Goal: Task Accomplishment & Management: Manage account settings

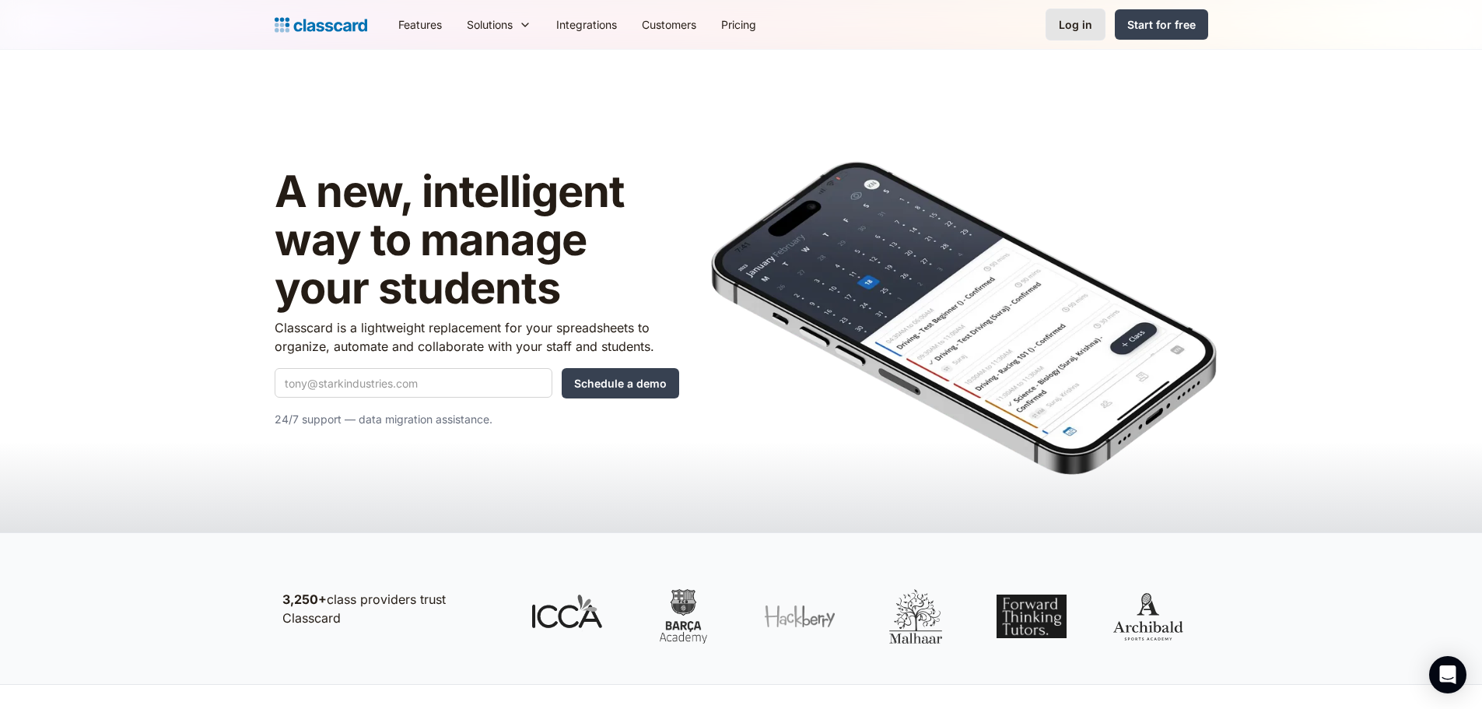
click at [1071, 30] on div "Log in" at bounding box center [1075, 24] width 33 height 16
click at [1089, 33] on link "Log in" at bounding box center [1076, 25] width 60 height 32
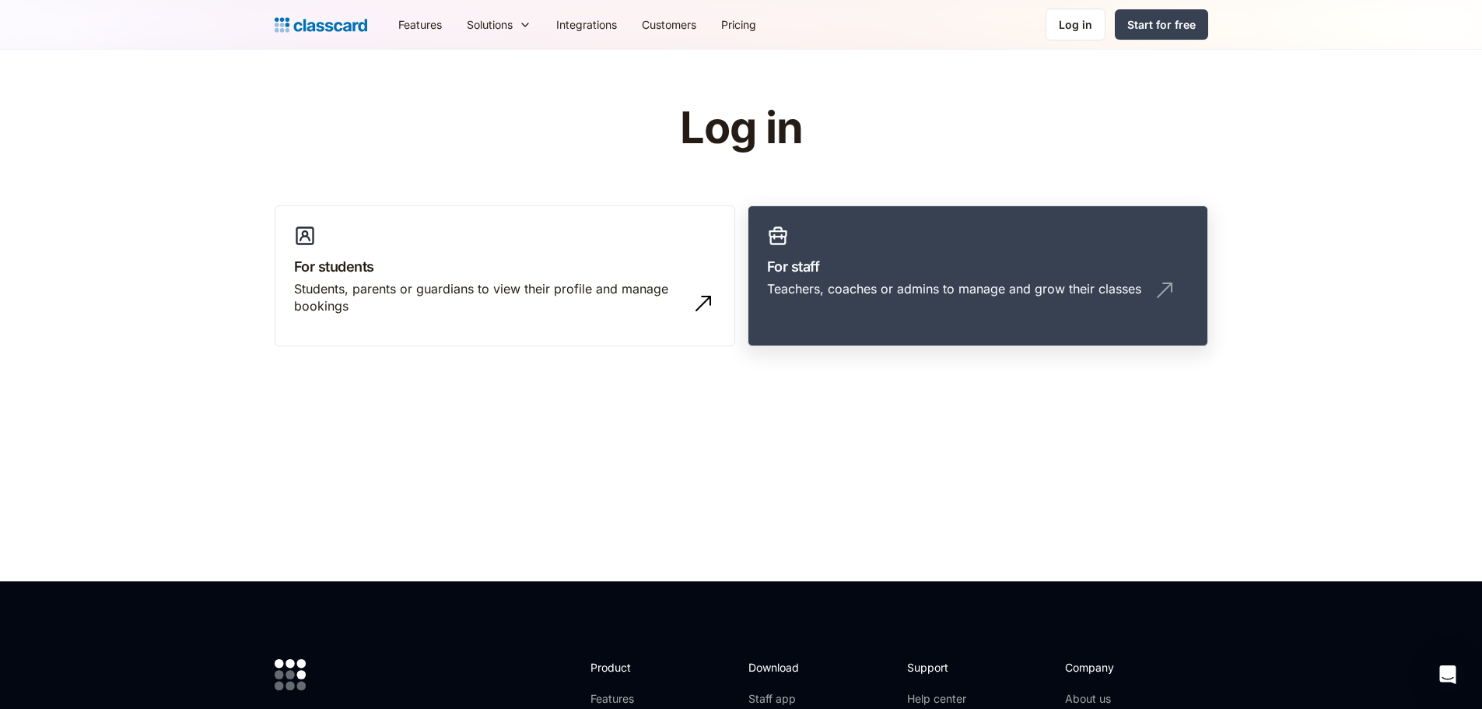
click at [932, 289] on div "Teachers, coaches or admins to manage and grow their classes" at bounding box center [954, 288] width 374 height 17
click at [1013, 289] on div "Teachers, coaches or admins to manage and grow their classes" at bounding box center [954, 288] width 374 height 17
